Goal: Transaction & Acquisition: Purchase product/service

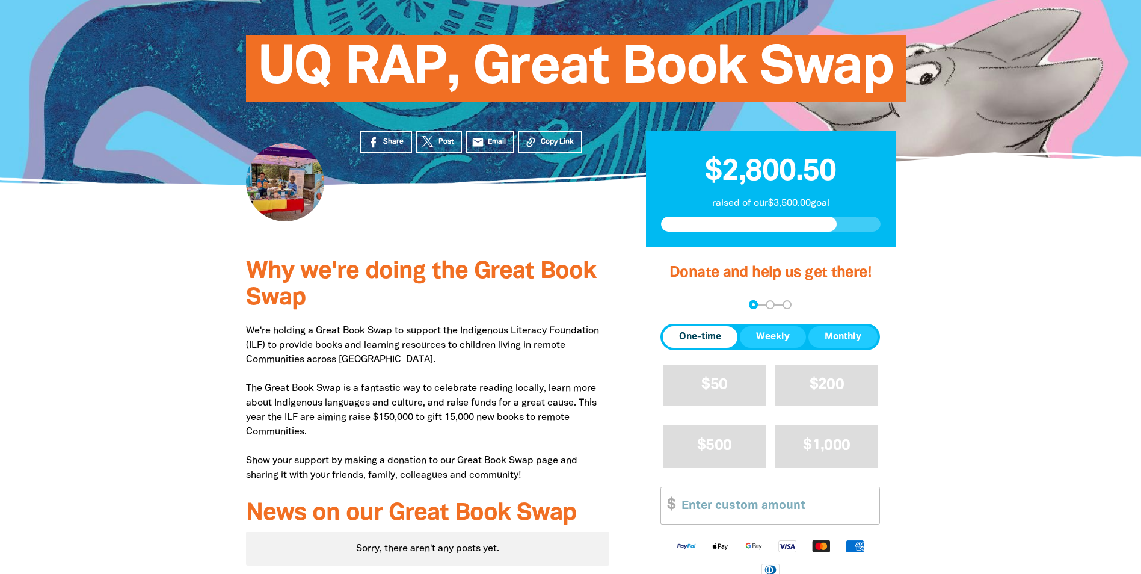
scroll to position [180, 0]
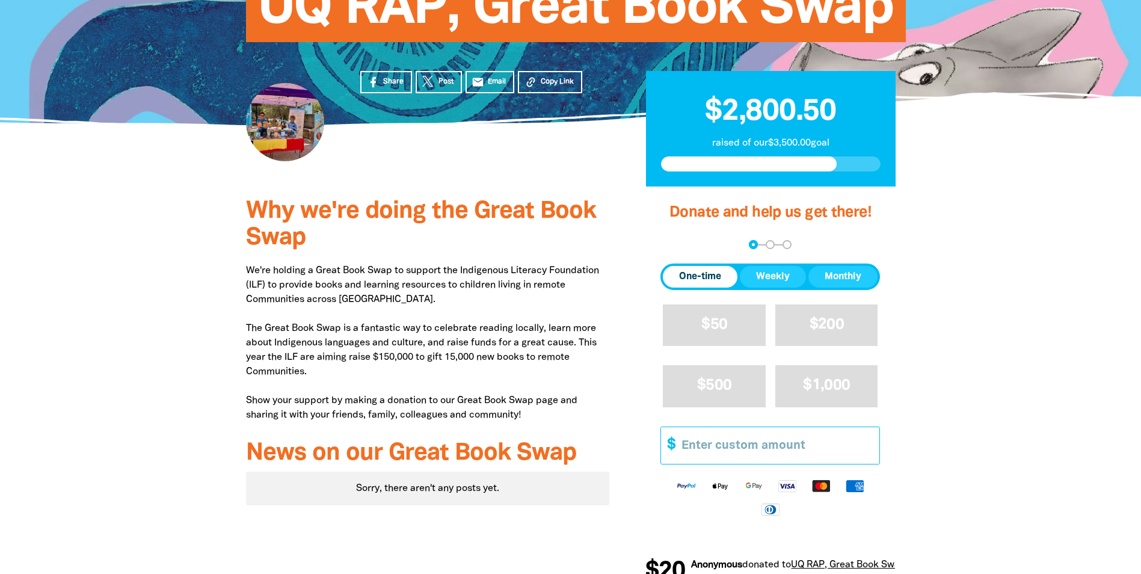
click at [721, 442] on input "Other Amount" at bounding box center [776, 445] width 206 height 37
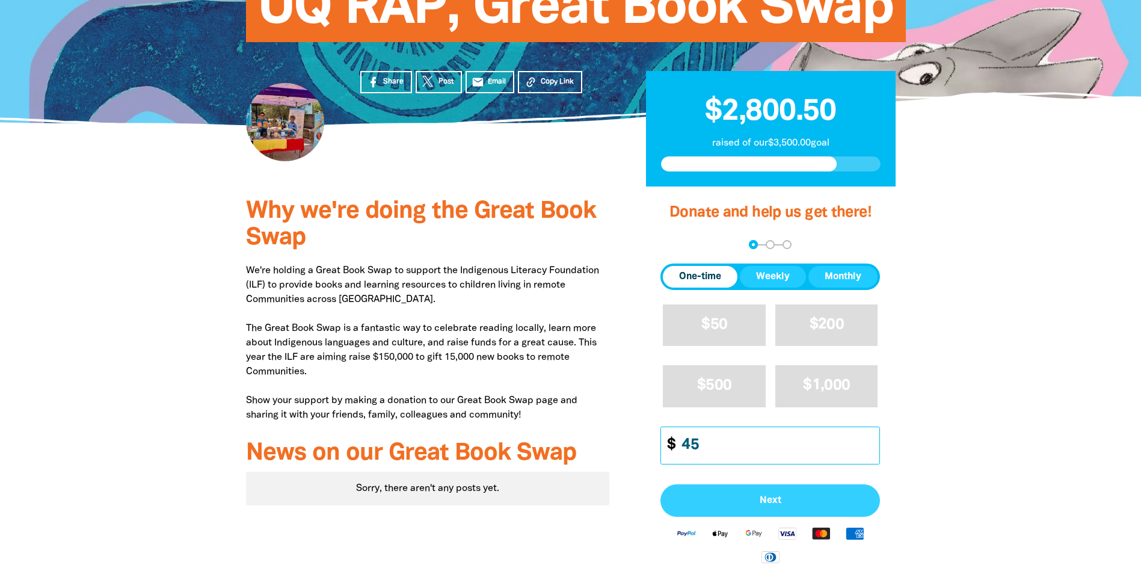
type input "45"
click at [767, 504] on span "Next" at bounding box center [769, 500] width 193 height 10
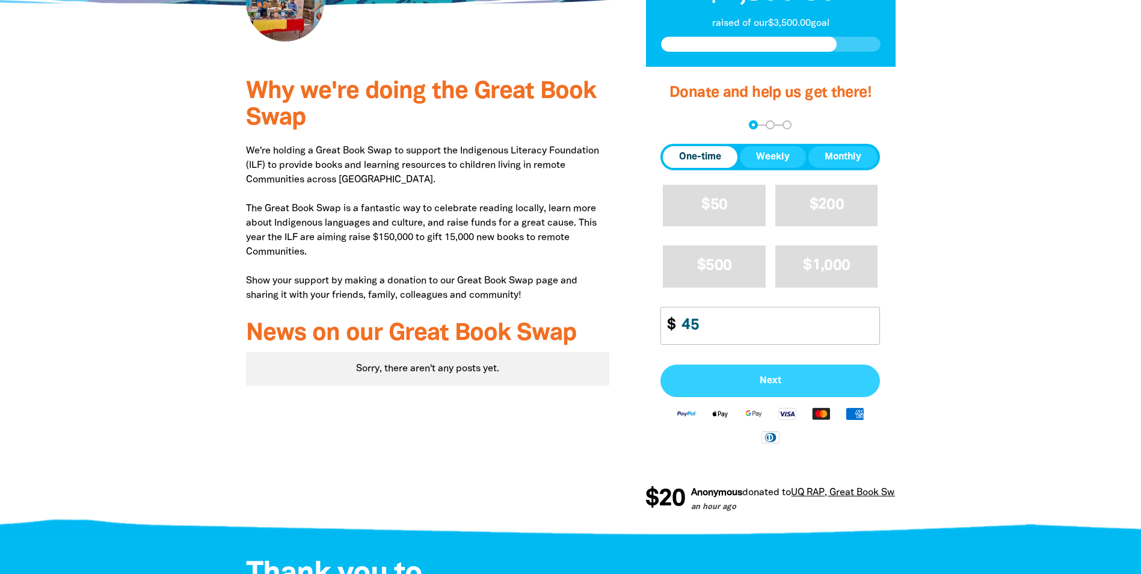
select select "AU"
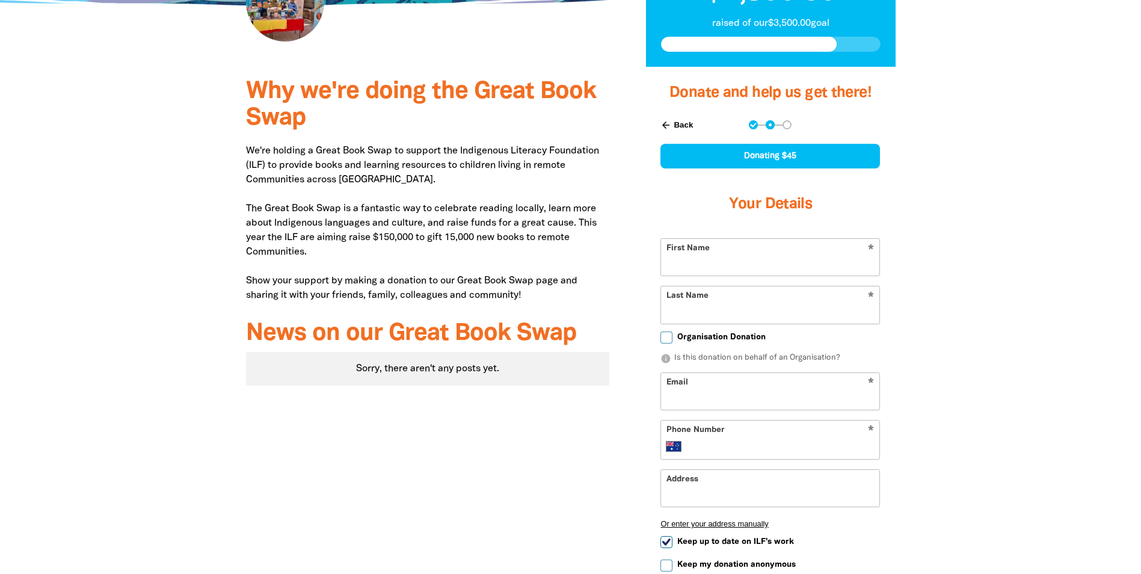
click at [717, 255] on input "First Name" at bounding box center [770, 257] width 218 height 37
type input "Edita"
type input "Ritmejeryte"
click at [668, 333] on input "Organisation Donation" at bounding box center [666, 337] width 12 height 12
checkbox input "true"
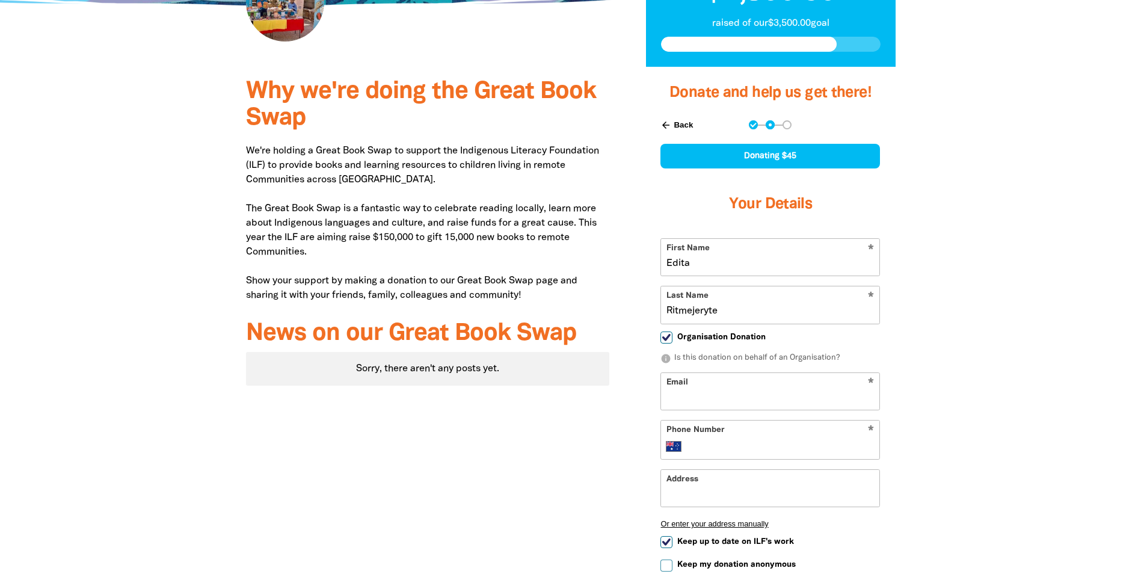
select select "AU"
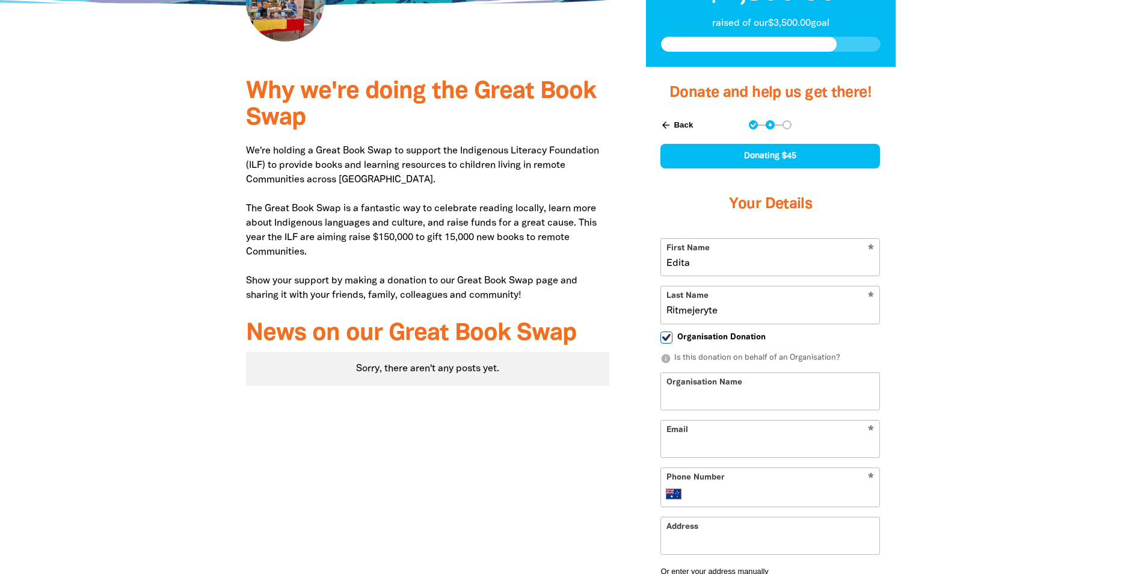
click at [711, 387] on input "Organisation Name" at bounding box center [770, 391] width 218 height 37
type input "The [GEOGRAPHIC_DATA]"
type input "[EMAIL_ADDRESS][DOMAIN_NAME]"
type input "UQ Centre for Clinical Research"
click at [788, 491] on input "Phone Number" at bounding box center [782, 493] width 184 height 14
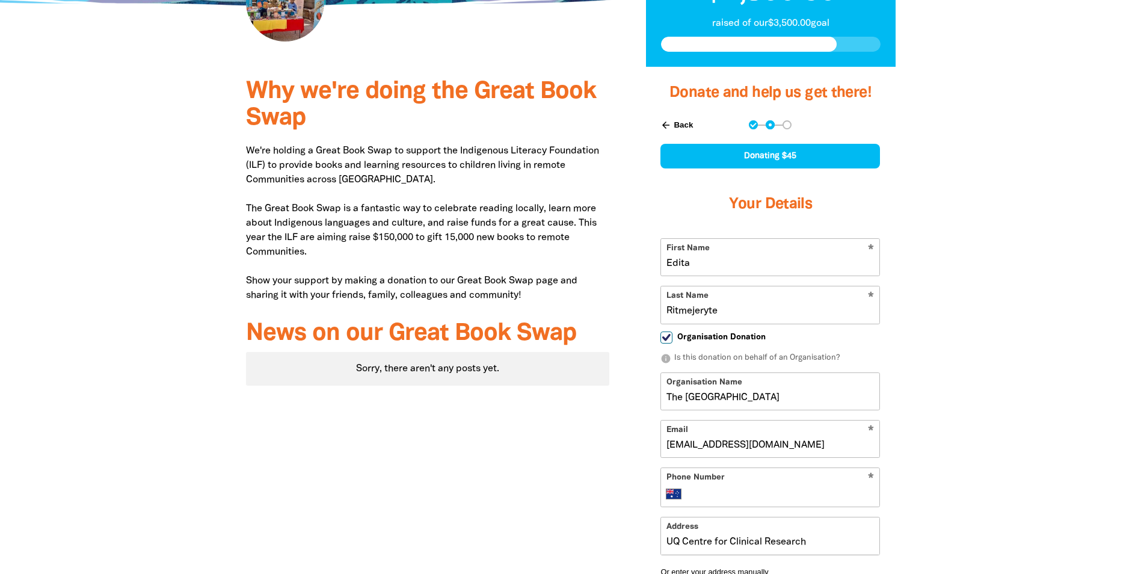
type input "[PHONE_NUMBER]"
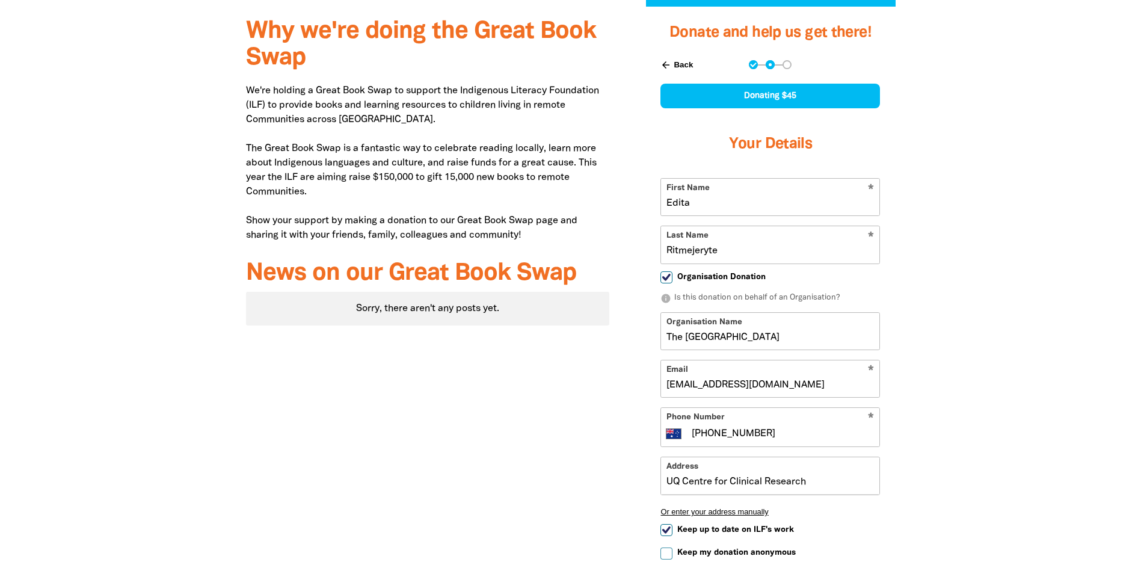
scroll to position [420, 0]
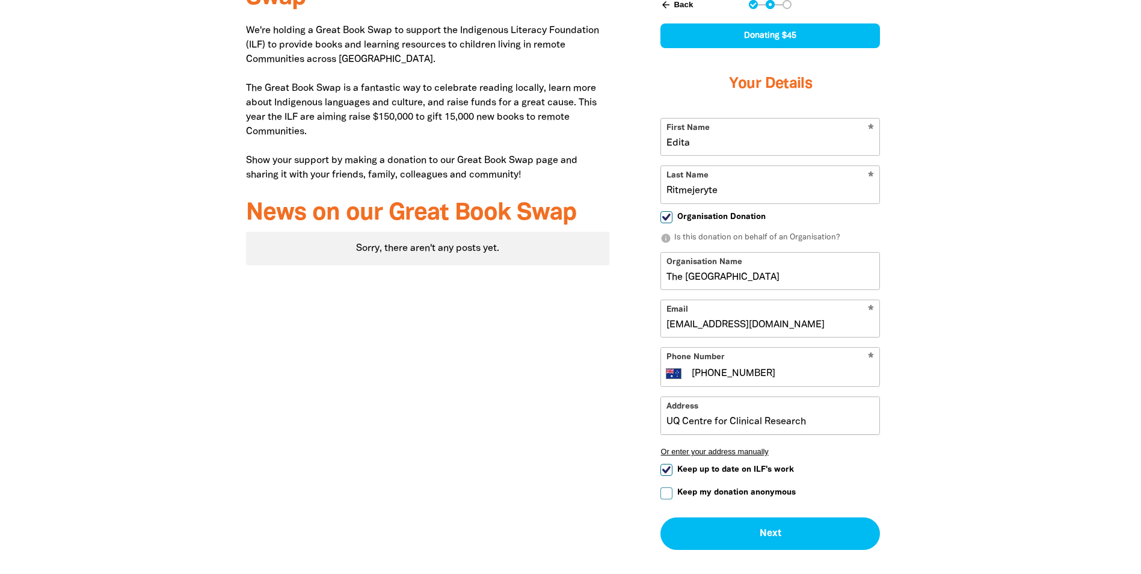
click at [742, 469] on span "Keep up to date on ILF's work" at bounding box center [735, 469] width 117 height 11
click at [672, 469] on input "Keep up to date on ILF's work" at bounding box center [666, 470] width 12 height 12
checkbox input "false"
click at [718, 533] on button "Next chevron_right" at bounding box center [769, 533] width 219 height 32
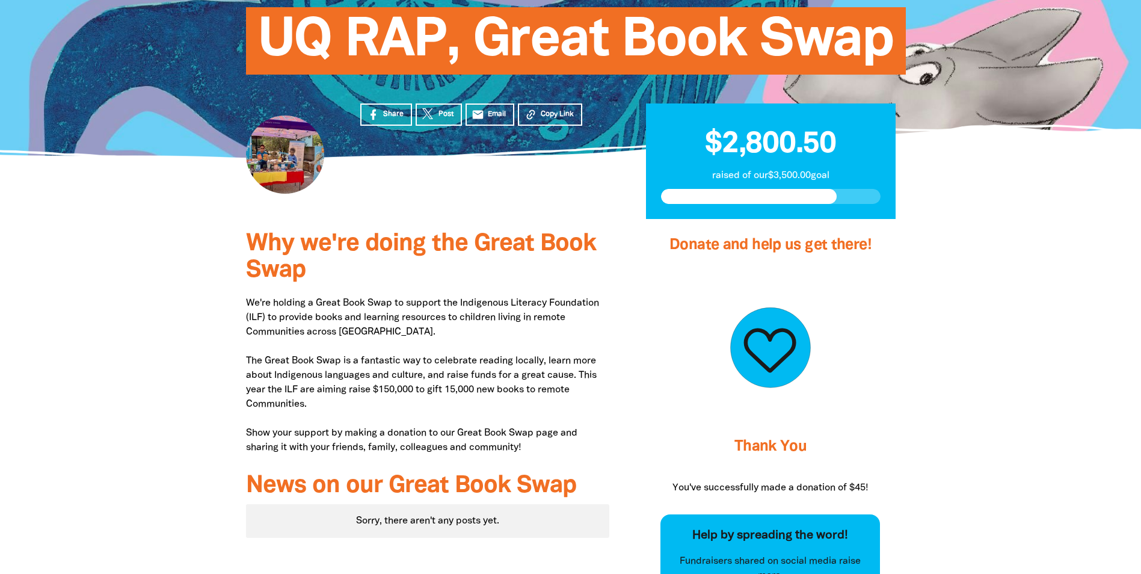
scroll to position [208, 0]
